Goal: Browse casually: Explore the website without a specific task or goal

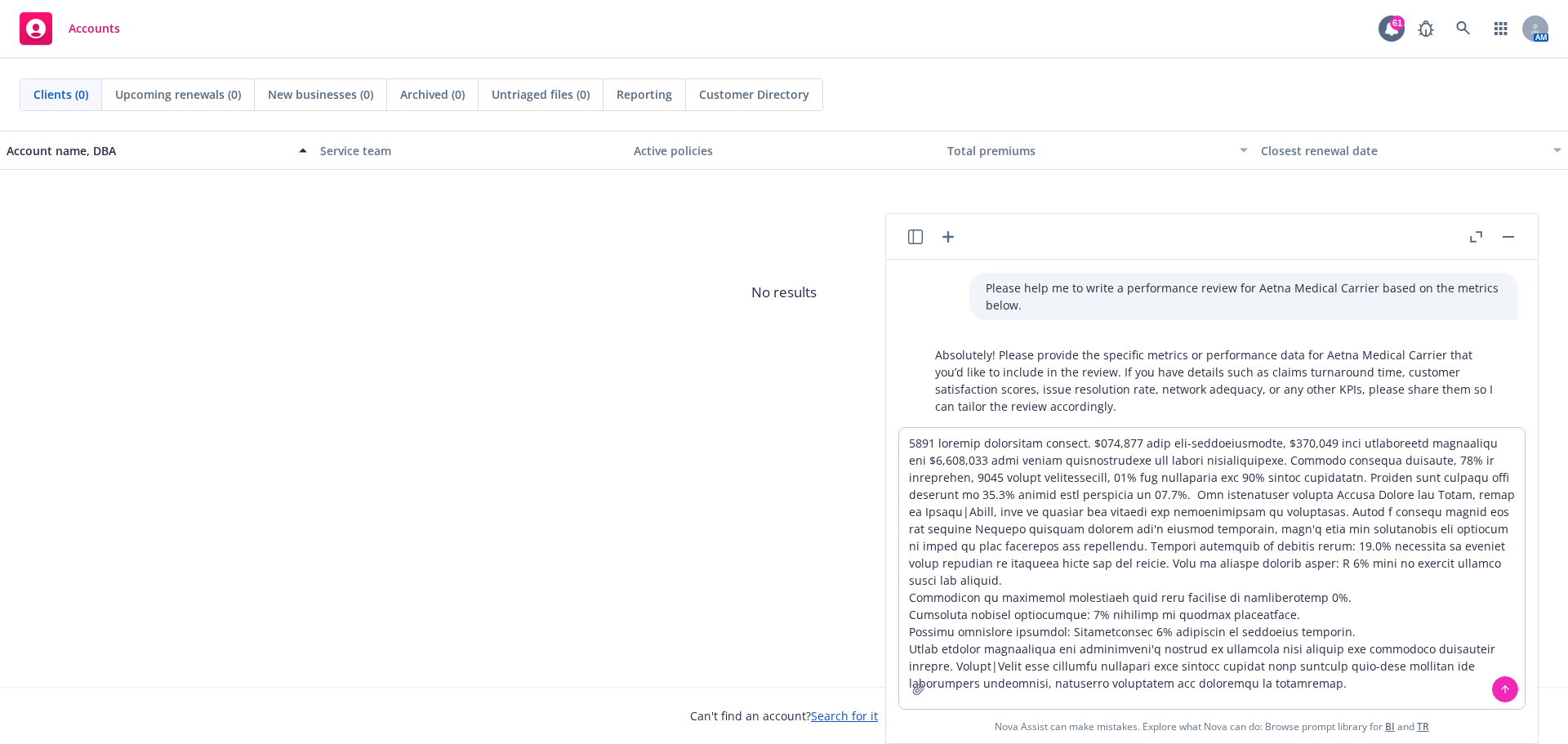
scroll to position [81, 0]
